Goal: Task Accomplishment & Management: Complete application form

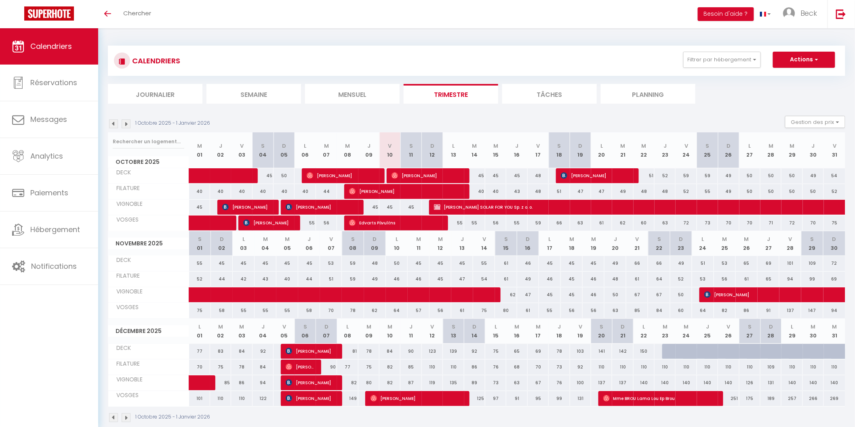
click at [705, 174] on div "59" at bounding box center [707, 175] width 21 height 15
type input "59"
type input "Sam 25 Octobre 2025"
type input "Dim 26 Octobre 2025"
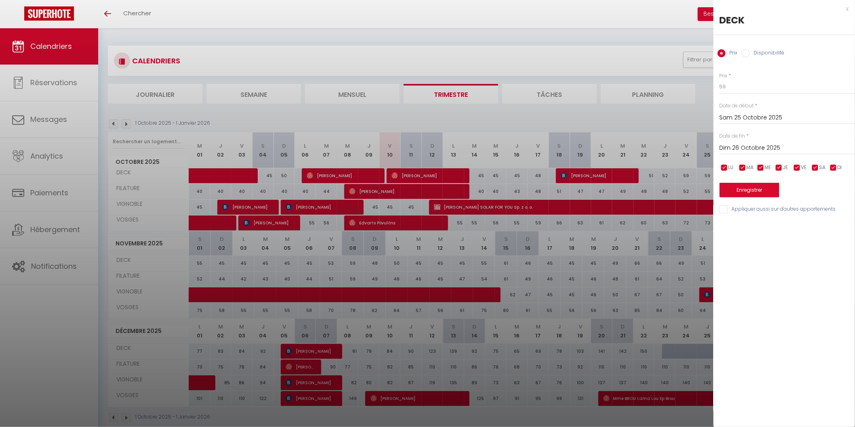
drag, startPoint x: 534, startPoint y: 29, endPoint x: 631, endPoint y: 29, distance: 96.5
click at [534, 29] on div at bounding box center [427, 213] width 855 height 427
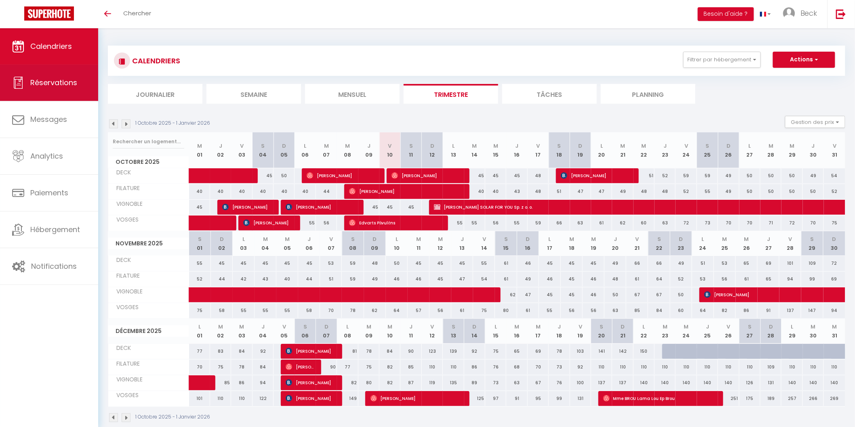
click at [50, 74] on link "Réservations" at bounding box center [49, 83] width 98 height 36
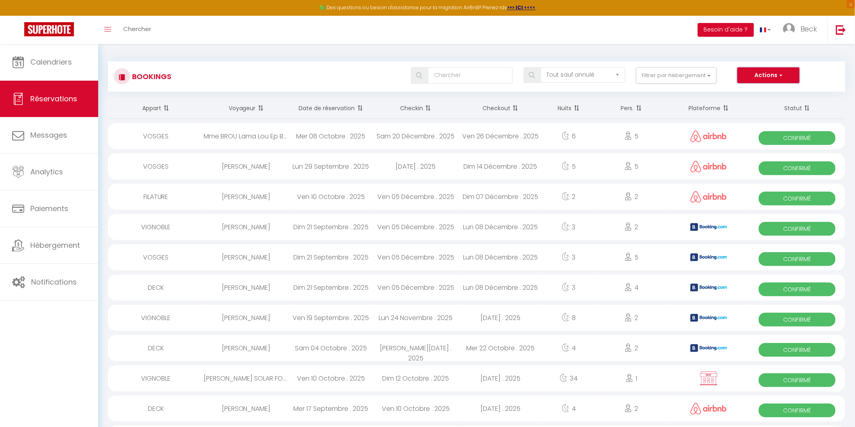
click at [781, 71] on button "Actions" at bounding box center [768, 75] width 62 height 16
click at [762, 89] on link "Nouvelle Réservation" at bounding box center [756, 93] width 86 height 11
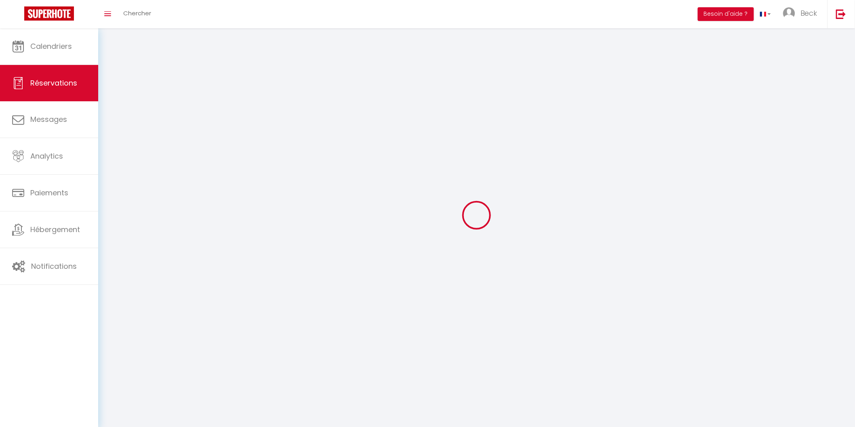
select select
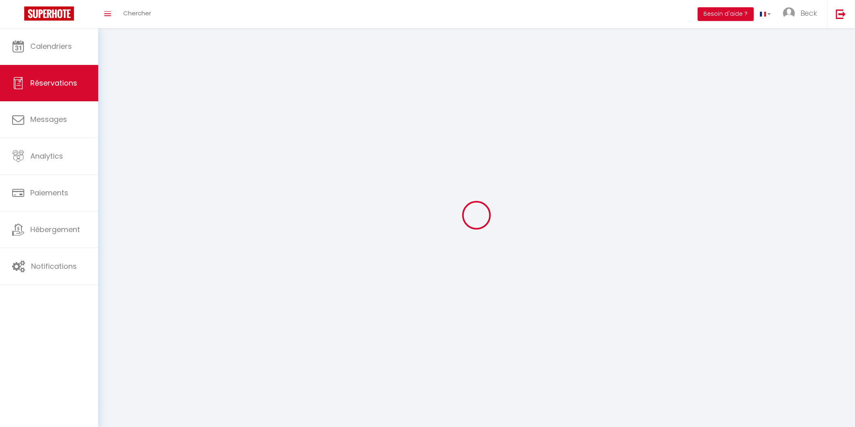
select select
checkbox input "false"
select select
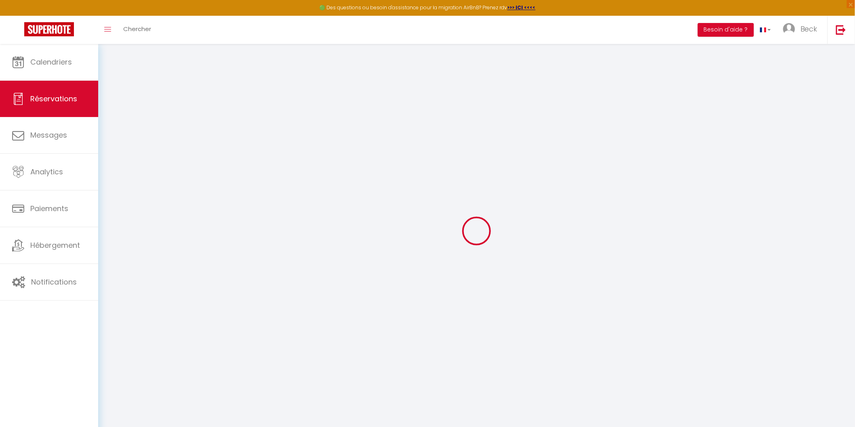
select select
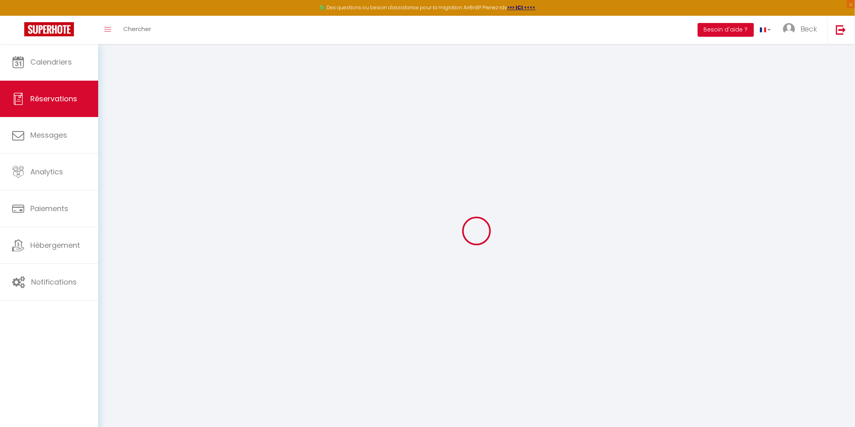
select select
checkbox input "false"
select select
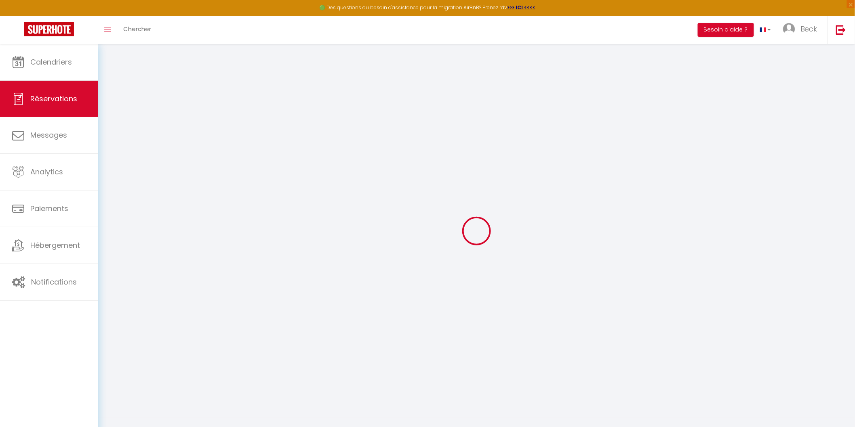
select select
checkbox input "false"
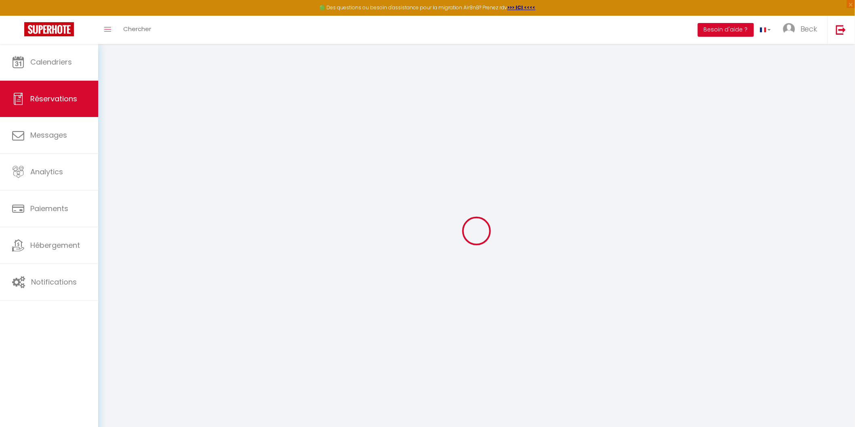
select select
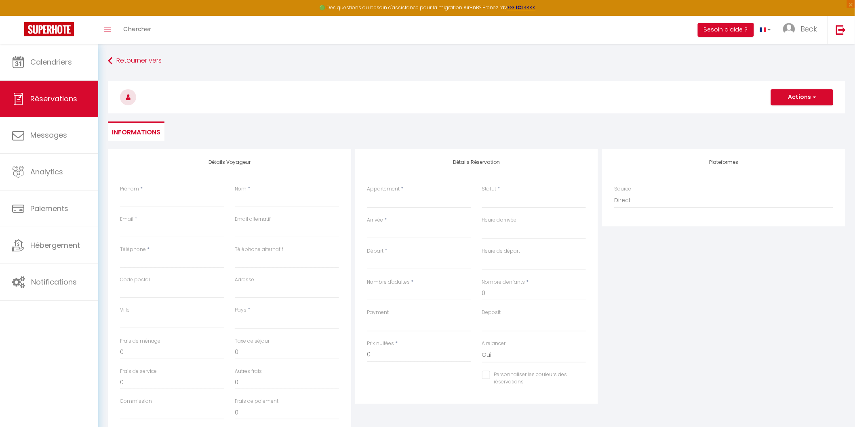
select select
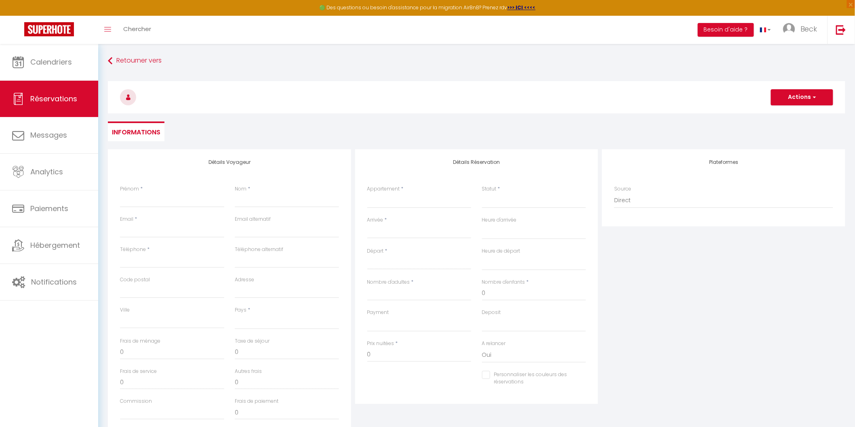
checkbox input "false"
select select
click at [809, 25] on span "Beck" at bounding box center [808, 29] width 17 height 10
click at [110, 34] on link "Toggle menubar" at bounding box center [107, 30] width 19 height 28
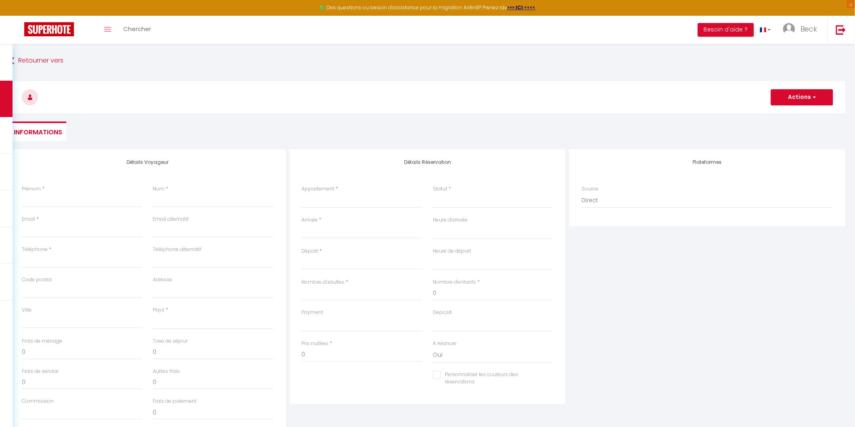
click at [202, 26] on div "Toggle menubar Chercher BUTTON Besoin d'aide ? Beck Paramètres Équipe" at bounding box center [454, 30] width 790 height 28
click at [143, 26] on span "Chercher" at bounding box center [137, 29] width 28 height 8
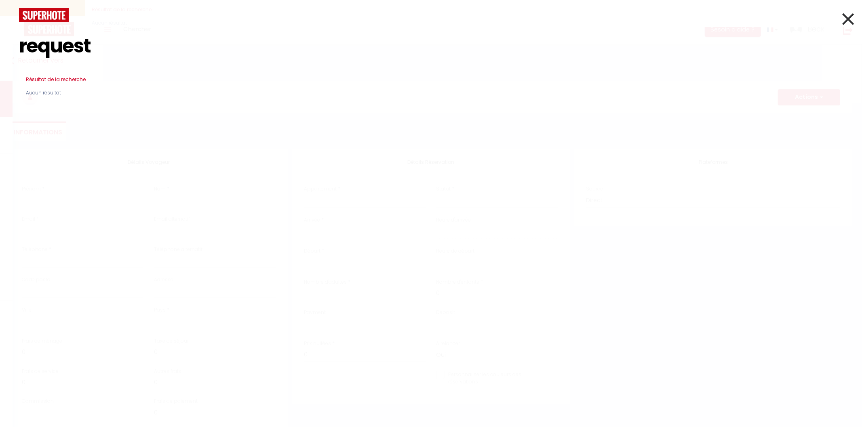
type input "request"
select select "not_cancelled"
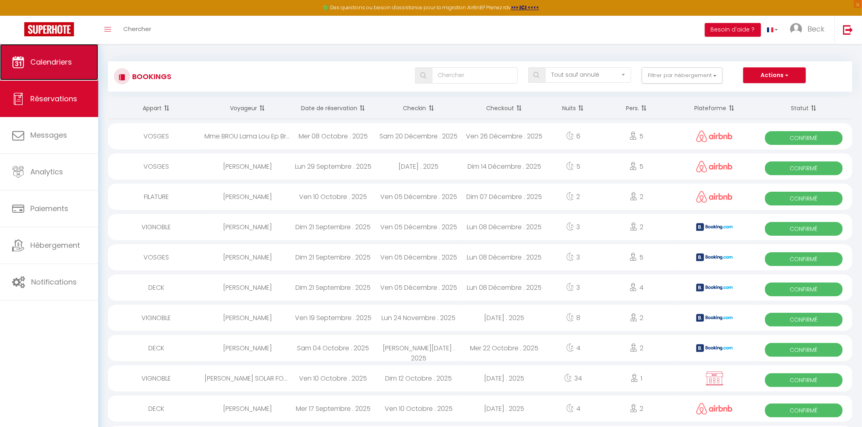
click at [34, 66] on span "Calendriers" at bounding box center [51, 62] width 42 height 10
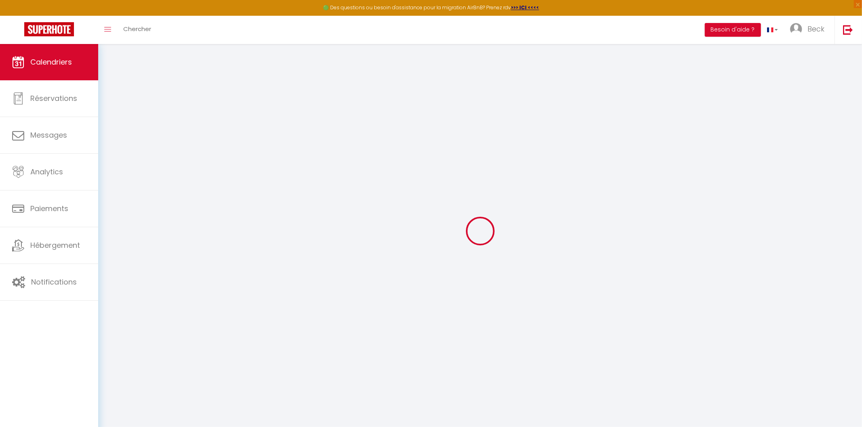
select select
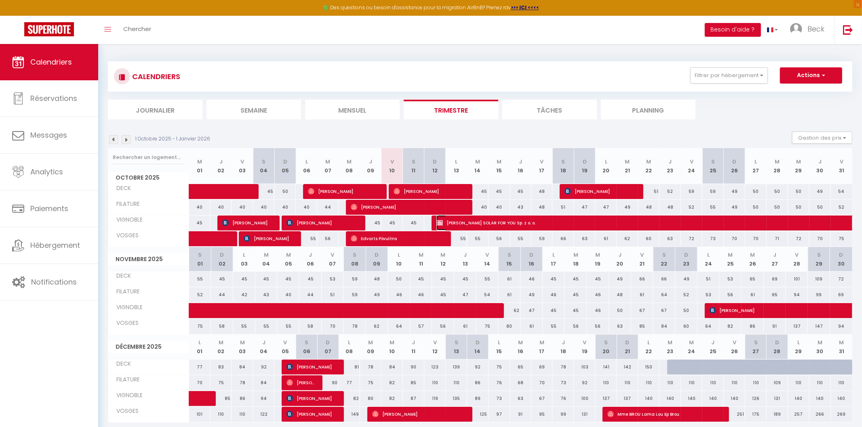
click at [511, 221] on span "[PERSON_NAME] SOLAR FOR YOU Sp. z o. o." at bounding box center [752, 222] width 632 height 15
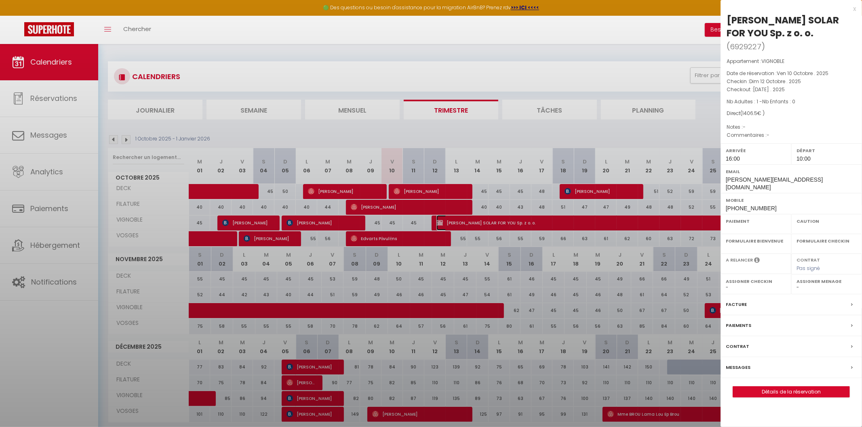
select select "OK"
select select "0"
select select "1"
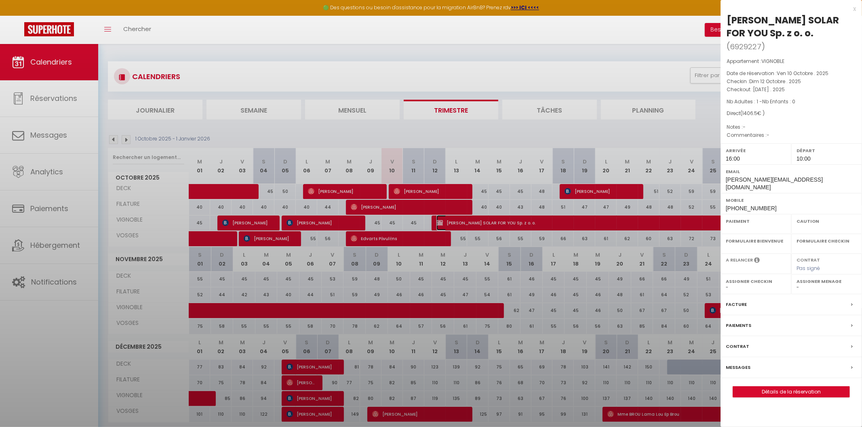
select select
select select "21534"
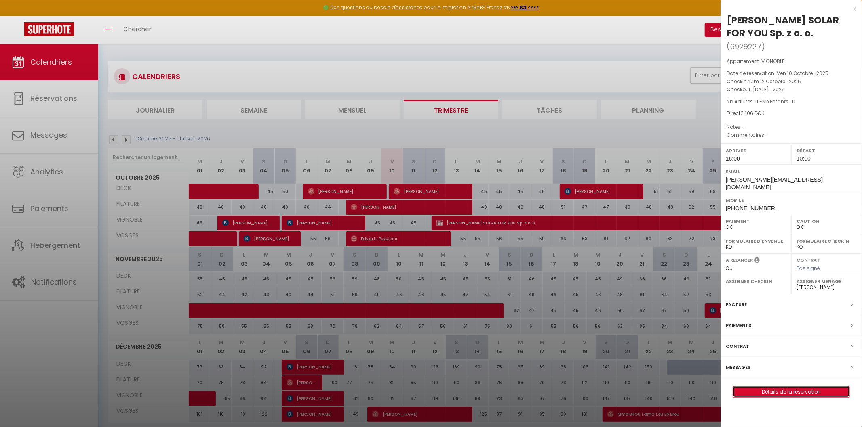
click at [789, 387] on link "Détails de la réservation" at bounding box center [791, 392] width 116 height 11
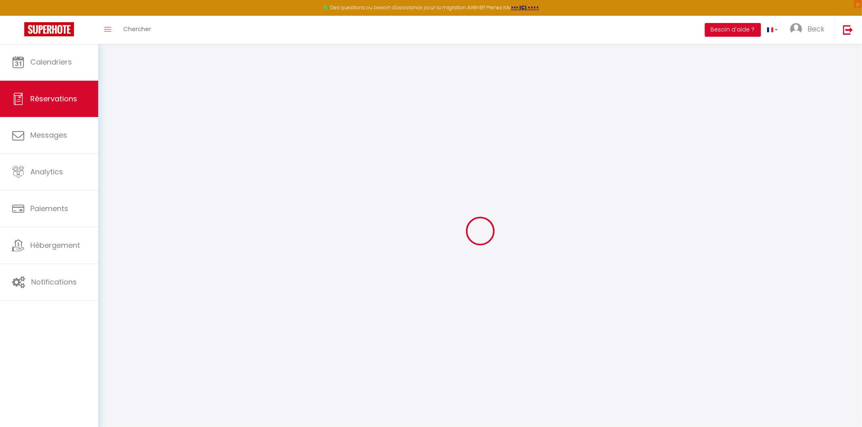
select select
checkbox input "false"
select select
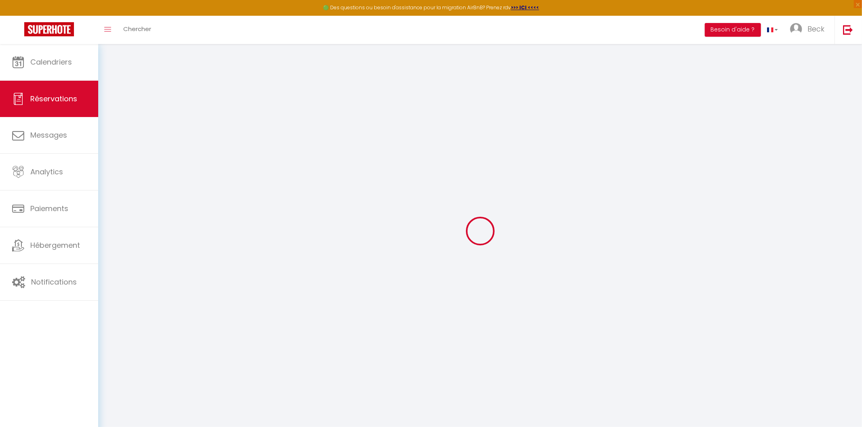
checkbox input "false"
select select
checkbox input "false"
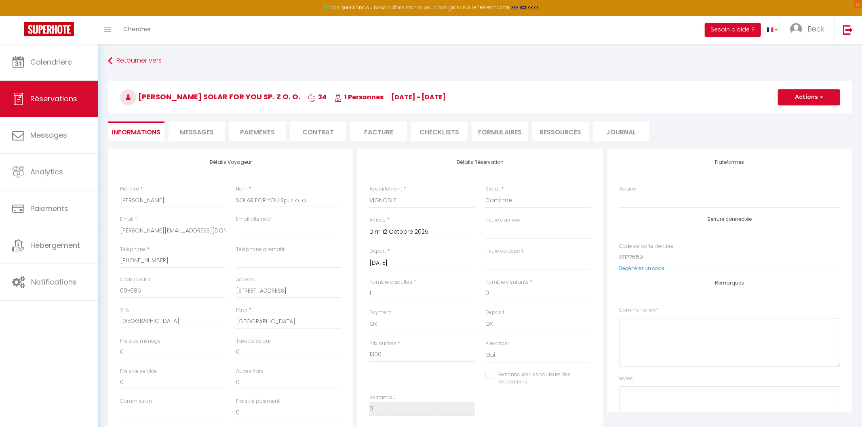
type input "35"
type input "71.5"
select select
checkbox input "false"
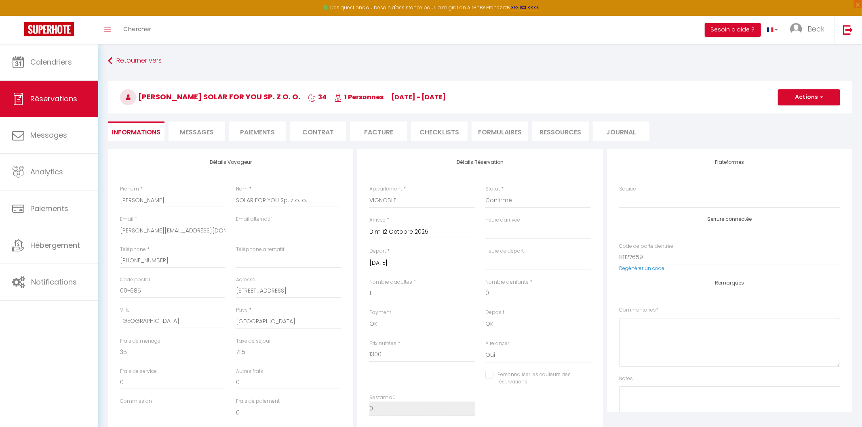
select select "16:00"
select select "10:00"
click at [822, 96] on span "button" at bounding box center [820, 97] width 5 height 7
click at [706, 123] on ul "Informations Messages Paiements Contrat Facture CHECKLISTS FORMULAIRES Ressourc…" at bounding box center [480, 132] width 744 height 20
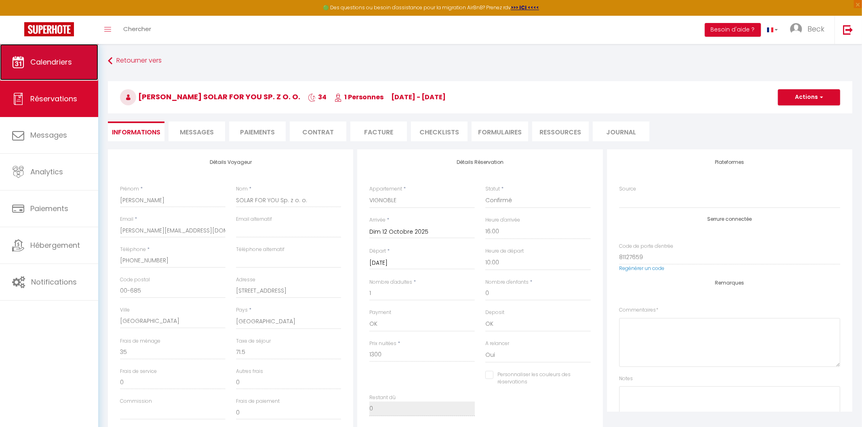
click at [47, 61] on span "Calendriers" at bounding box center [51, 62] width 42 height 10
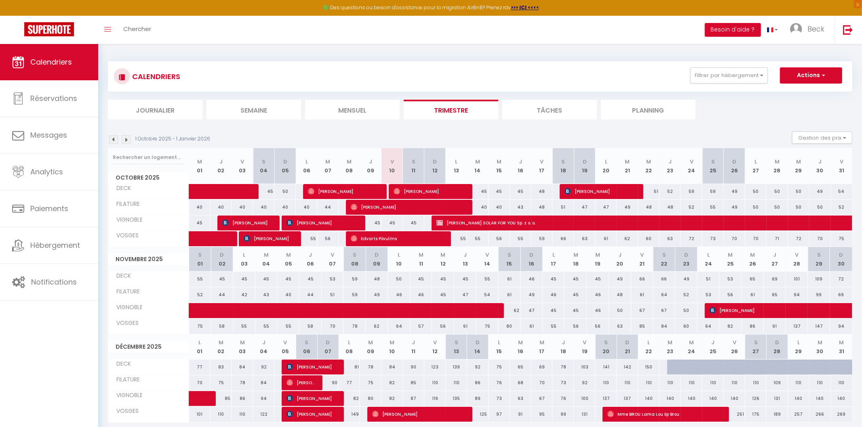
click at [761, 105] on ul "Journalier [GEOGRAPHIC_DATA] Mensuel Trimestre Tâches Planning" at bounding box center [480, 110] width 744 height 20
